Goal: Task Accomplishment & Management: Complete application form

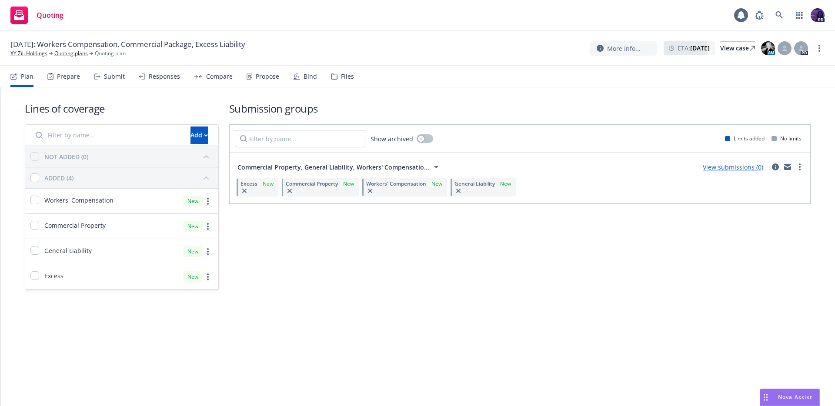
click at [717, 170] on link "View submissions (0)" at bounding box center [733, 167] width 60 height 8
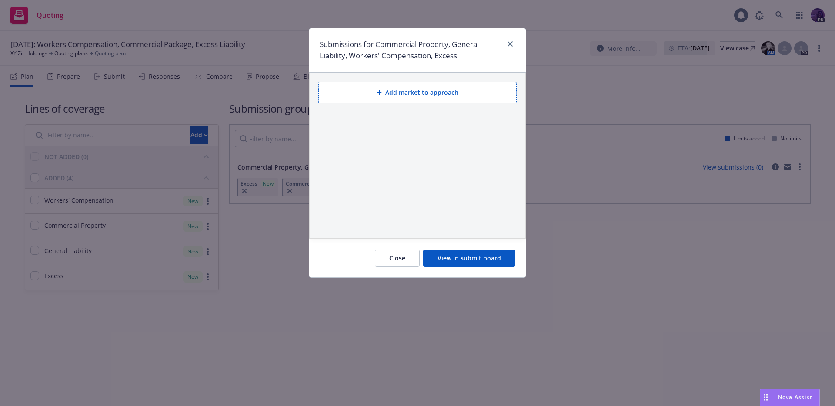
click at [435, 97] on button "Add market to approach" at bounding box center [417, 93] width 198 height 22
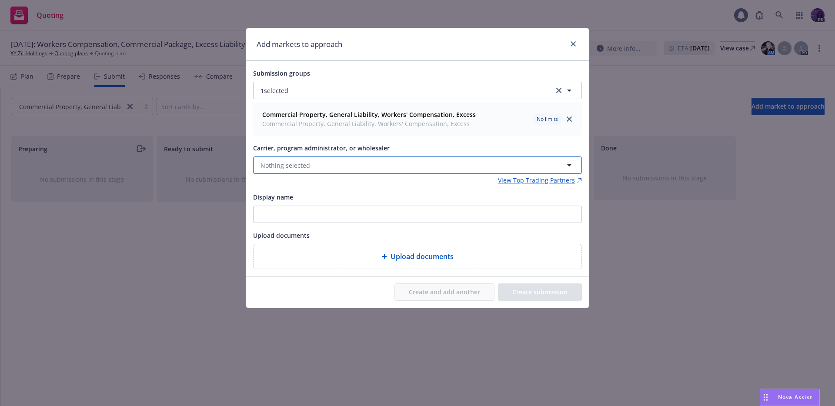
click at [325, 163] on button "Nothing selected" at bounding box center [417, 165] width 329 height 17
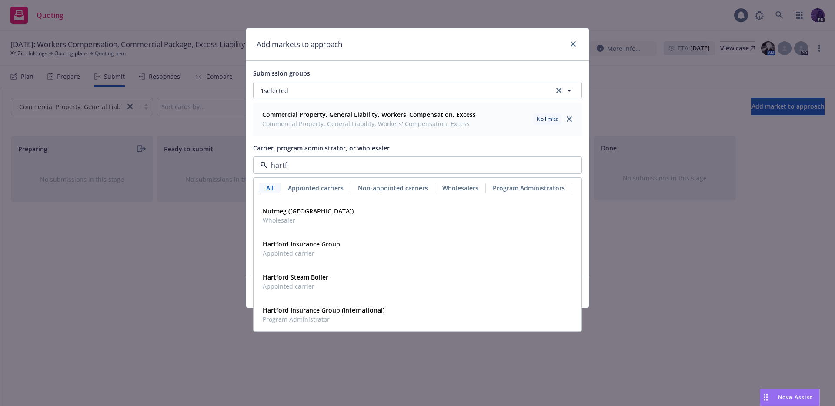
type input "hartfo"
click at [321, 244] on strong "Hartford Insurance Group" at bounding box center [301, 244] width 77 height 8
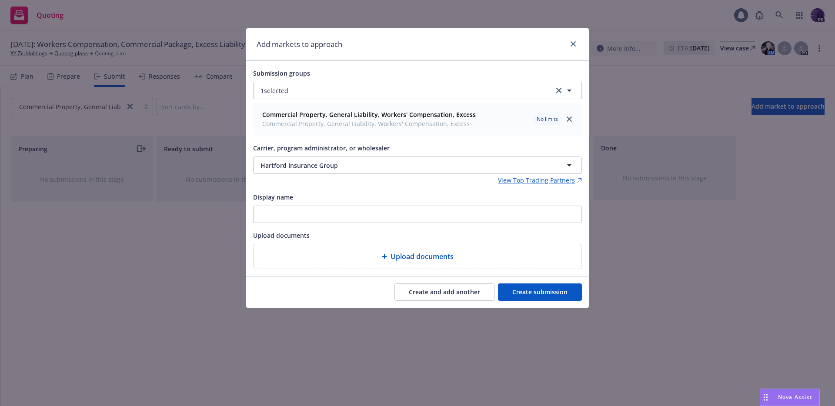
click at [417, 289] on button "Create and add another" at bounding box center [444, 291] width 100 height 17
click at [336, 167] on button "Nothing selected" at bounding box center [417, 165] width 329 height 17
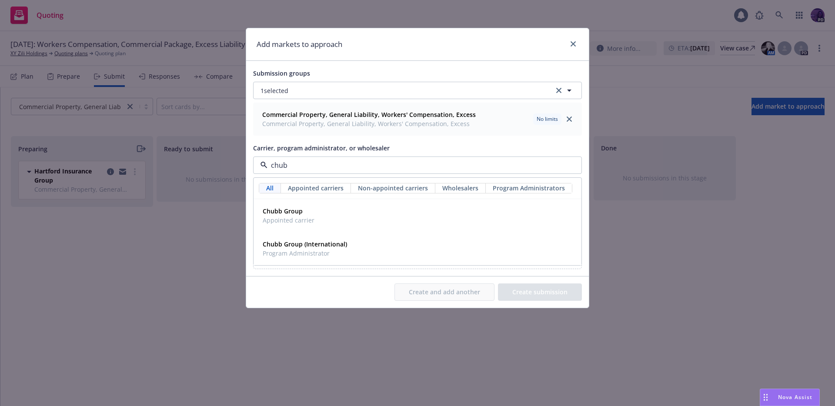
type input "chubb"
click at [334, 203] on div "Chubb Group Appointed carrier" at bounding box center [417, 216] width 327 height 32
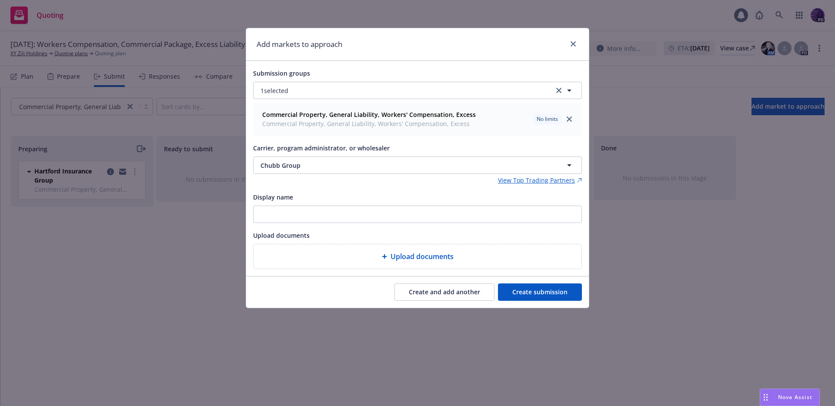
click at [522, 290] on button "Create submission" at bounding box center [540, 291] width 84 height 17
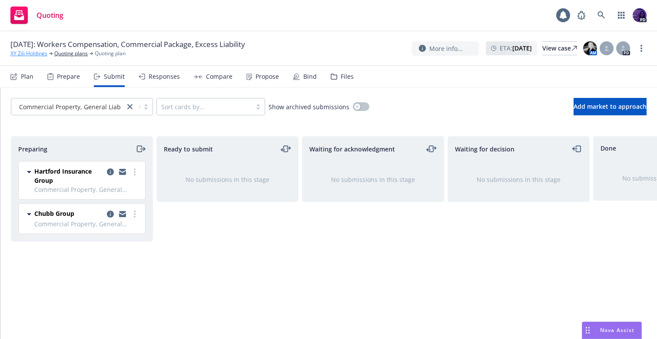
click at [42, 54] on link "XY Zili Holdings" at bounding box center [28, 54] width 37 height 8
